Goal: Information Seeking & Learning: Learn about a topic

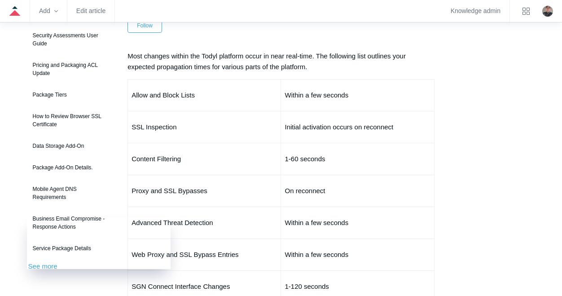
scroll to position [90, 0]
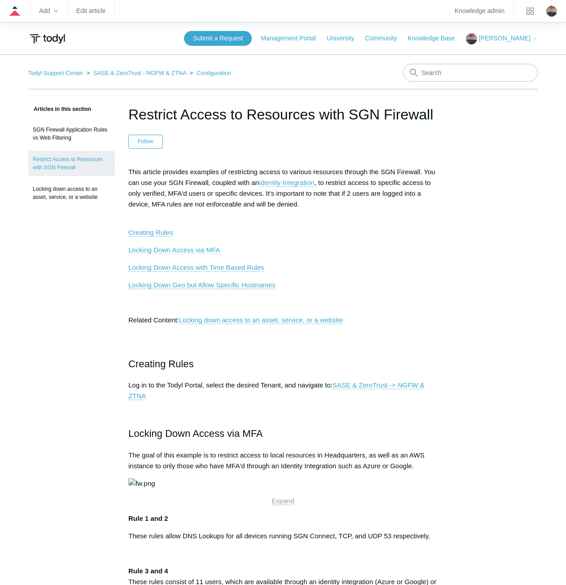
click at [180, 248] on link "Locking Down Access via MFA" at bounding box center [174, 250] width 92 height 8
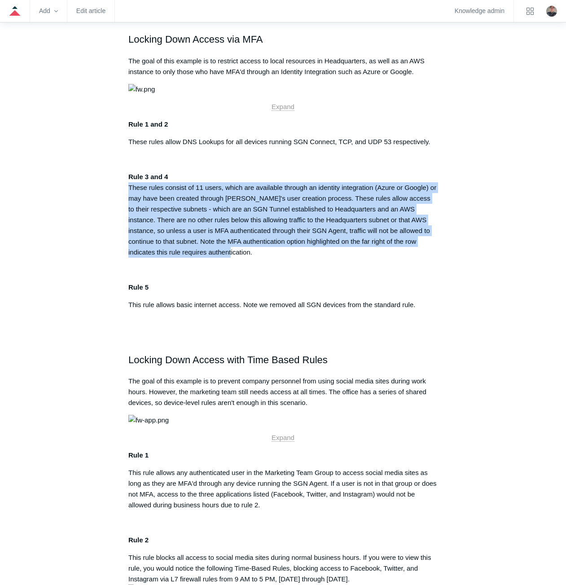
drag, startPoint x: 203, startPoint y: 351, endPoint x: 118, endPoint y: 290, distance: 104.5
click at [118, 290] on article "Restrict Access to Resources with SGN Firewall Follow Not yet followed by anyon…" at bounding box center [283, 456] width 336 height 1492
click at [155, 95] on img at bounding box center [141, 89] width 26 height 11
click at [286, 110] on span "Expand" at bounding box center [283, 107] width 23 height 8
click at [289, 110] on span "Expand" at bounding box center [283, 107] width 23 height 8
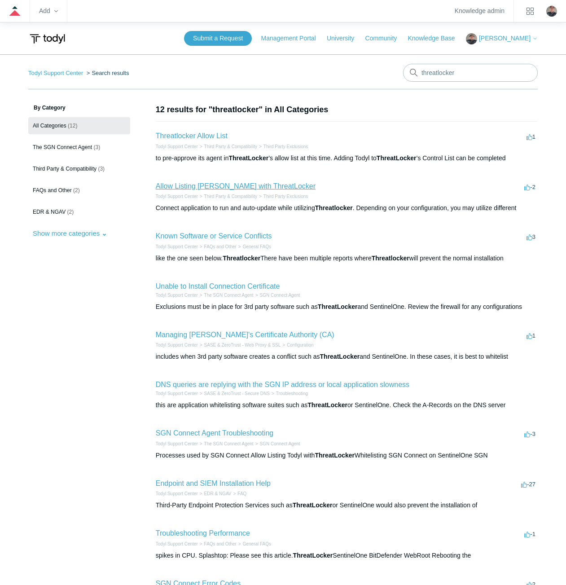
click at [187, 183] on link "Allow Listing [PERSON_NAME] with ThreatLocker" at bounding box center [236, 186] width 160 height 8
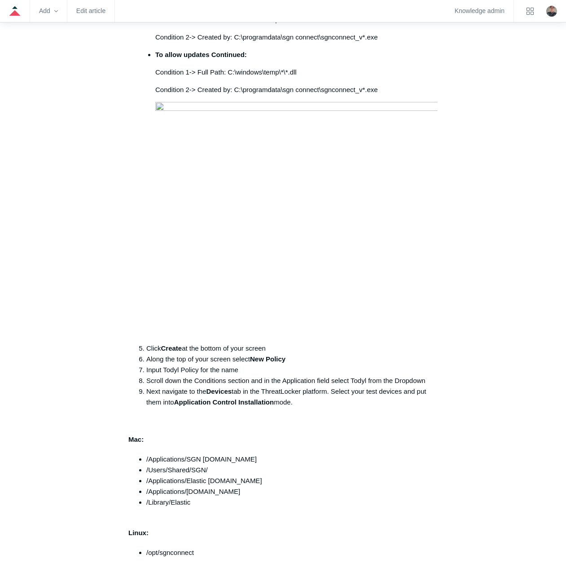
scroll to position [449, 0]
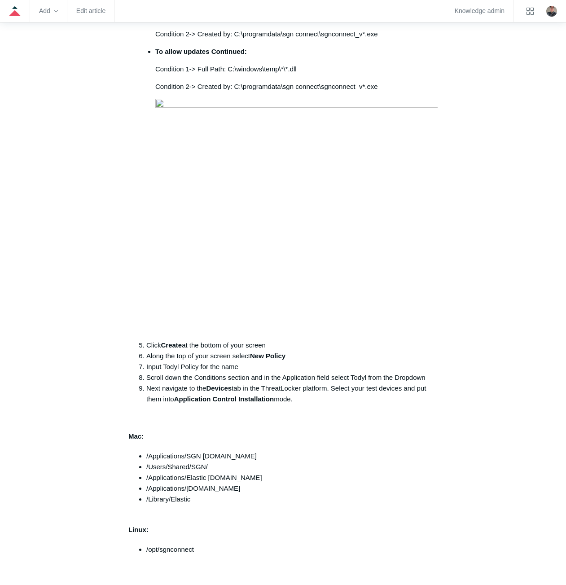
drag, startPoint x: 119, startPoint y: 219, endPoint x: 86, endPoint y: 218, distance: 32.8
click at [86, 218] on aside "Articles in this section Threatlocker Allow List Allow Listing Todyl with Threa…" at bounding box center [71, 379] width 87 height 1448
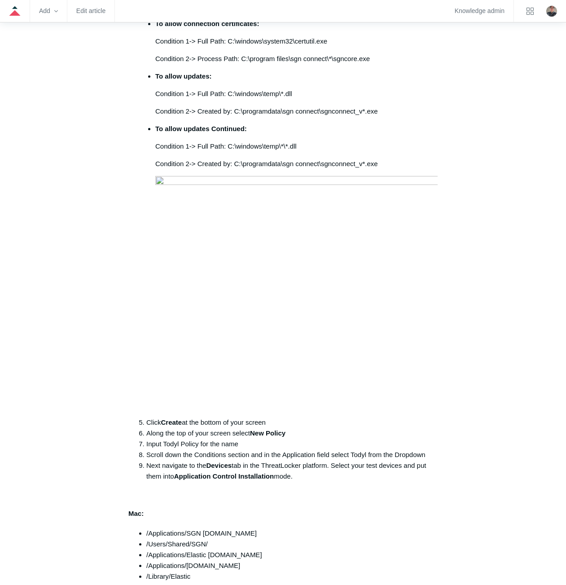
scroll to position [404, 0]
